Goal: Navigation & Orientation: Find specific page/section

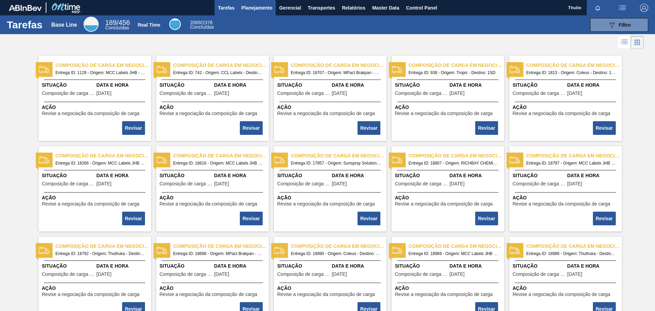
click at [250, 5] on span "Planejamento" at bounding box center [256, 8] width 31 height 8
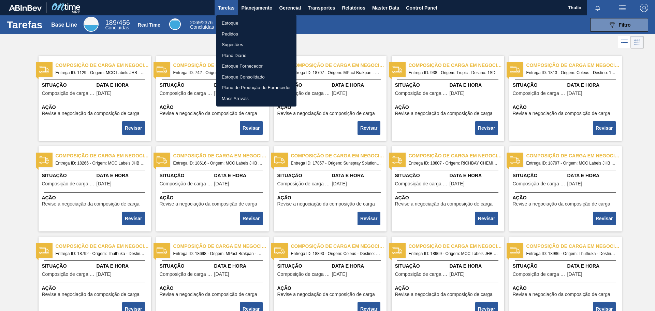
click at [258, 22] on li "Estoque" at bounding box center [256, 23] width 80 height 11
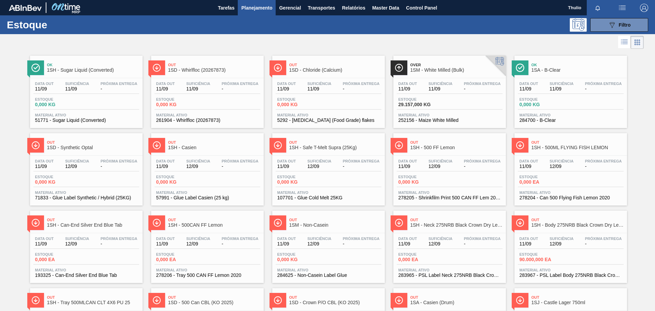
click at [570, 149] on span "1SH - 500ML FLYING FISH LEMON" at bounding box center [578, 147] width 92 height 5
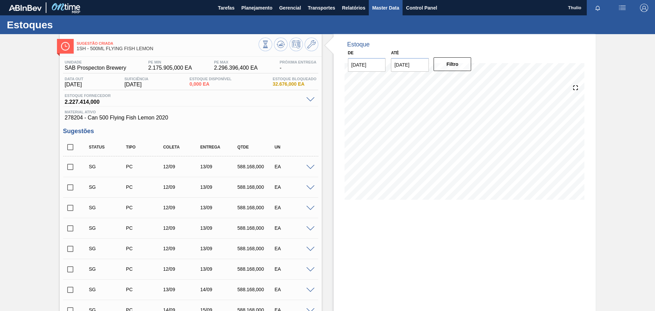
click at [376, 10] on span "Master Data" at bounding box center [385, 8] width 27 height 8
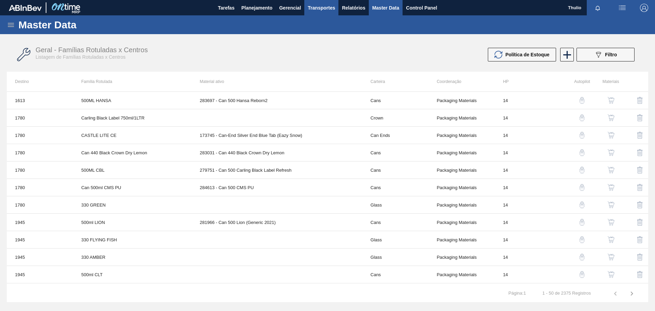
click at [330, 9] on span "Transportes" at bounding box center [321, 8] width 27 height 8
click at [329, 23] on li "Composição de Carga" at bounding box center [322, 23] width 56 height 11
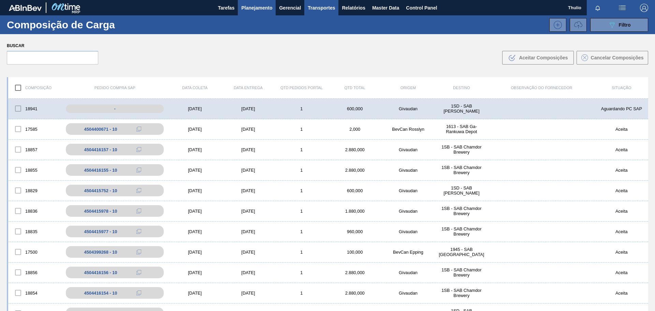
click at [265, 11] on span "Planejamento" at bounding box center [256, 8] width 31 height 8
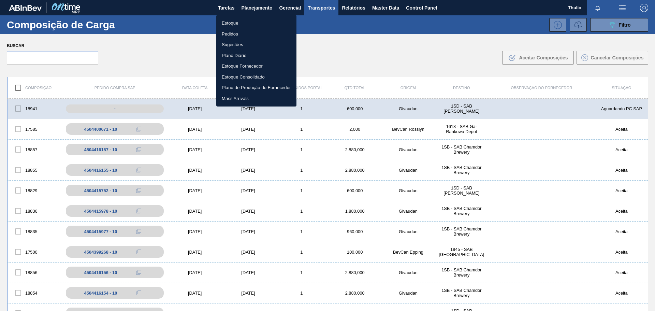
click at [237, 35] on li "Pedidos" at bounding box center [256, 34] width 80 height 11
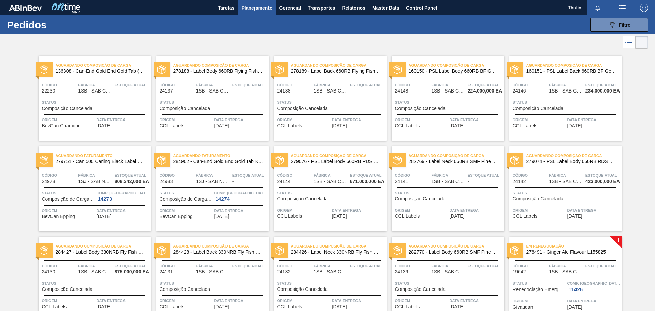
click at [640, 8] on img "button" at bounding box center [644, 8] width 8 height 8
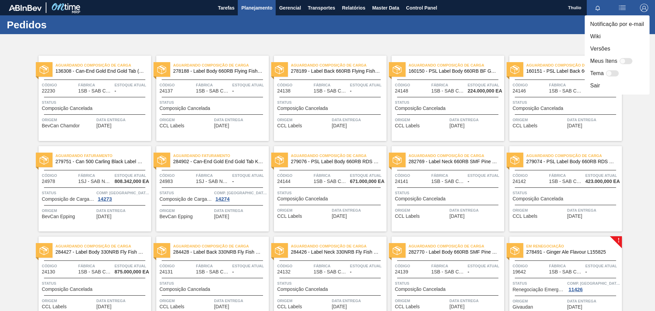
click at [613, 46] on li "Versões" at bounding box center [617, 49] width 65 height 12
